Goal: Navigation & Orientation: Find specific page/section

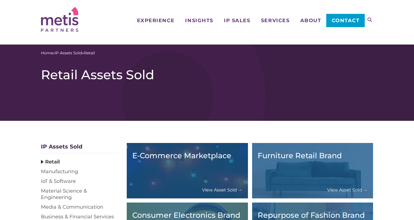
click at [62, 22] on img at bounding box center [59, 19] width 37 height 25
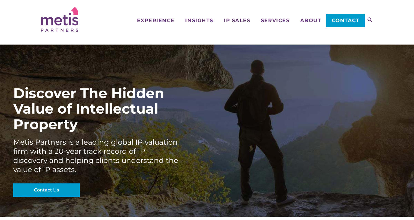
click at [241, 17] on link "IP Sales" at bounding box center [237, 11] width 37 height 23
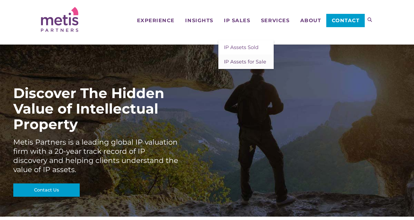
click at [232, 61] on span "IP Assets for Sale" at bounding box center [245, 62] width 42 height 6
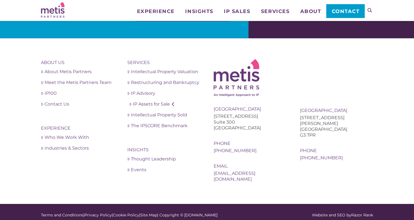
scroll to position [864, 0]
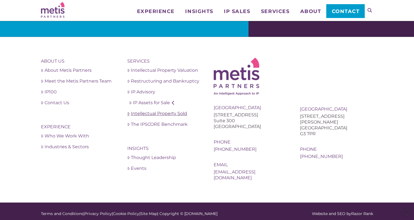
click at [138, 114] on link "Intellectual Property Sold" at bounding box center [163, 113] width 73 height 7
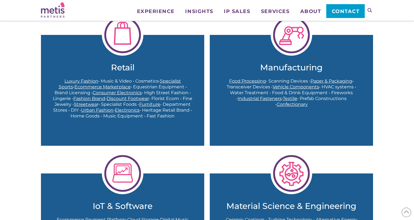
scroll to position [191, 0]
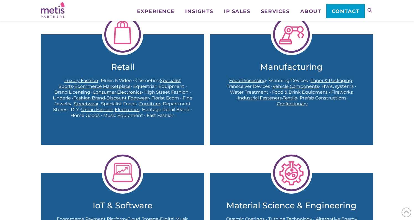
click at [78, 86] on span "Ecommerce Marketplace" at bounding box center [103, 86] width 56 height 5
click at [75, 80] on span "Luxury Fashion" at bounding box center [82, 80] width 34 height 5
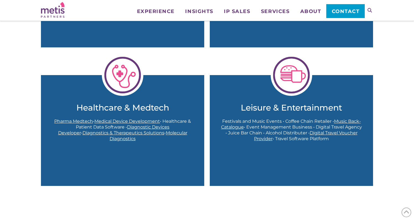
scroll to position [519, 0]
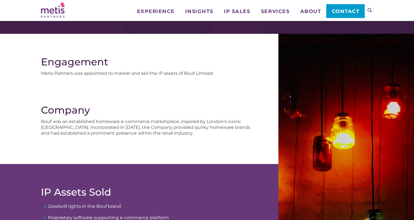
scroll to position [43, 0]
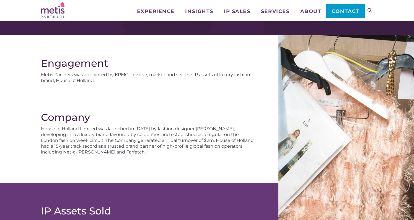
scroll to position [40, 0]
